Goal: Complete application form

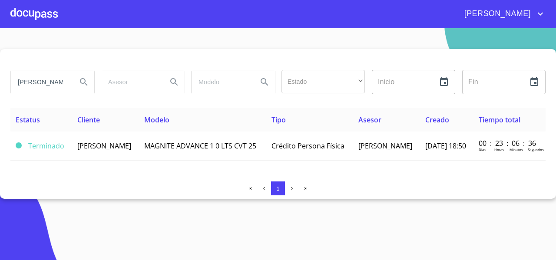
click at [37, 16] on div at bounding box center [33, 14] width 47 height 28
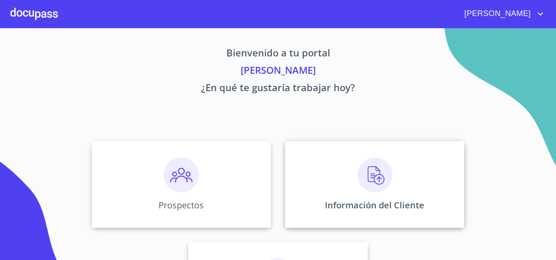
click at [353, 167] on div "Información del Cliente" at bounding box center [375, 184] width 180 height 87
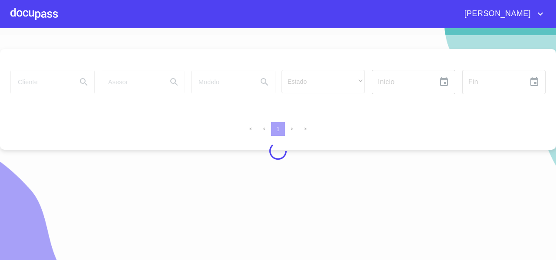
click at [28, 83] on div at bounding box center [278, 151] width 556 height 232
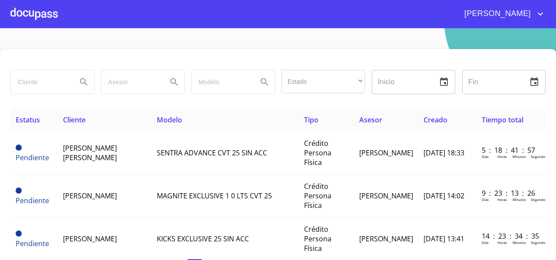
click at [28, 83] on input "search" at bounding box center [40, 81] width 59 height 23
type input "[PERSON_NAME]"
click at [81, 87] on button "Search" at bounding box center [83, 82] width 21 height 21
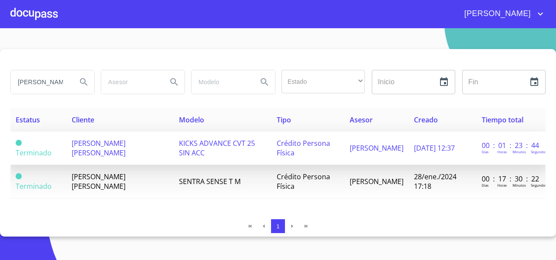
click at [127, 150] on td "[PERSON_NAME] [PERSON_NAME]" at bounding box center [120, 148] width 107 height 33
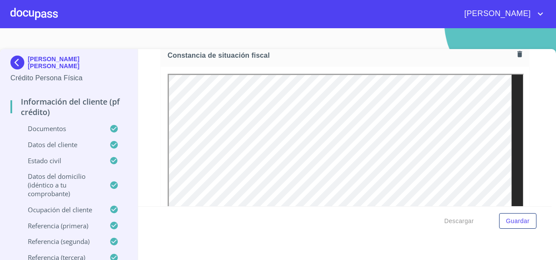
scroll to position [2357, 0]
